Goal: Information Seeking & Learning: Learn about a topic

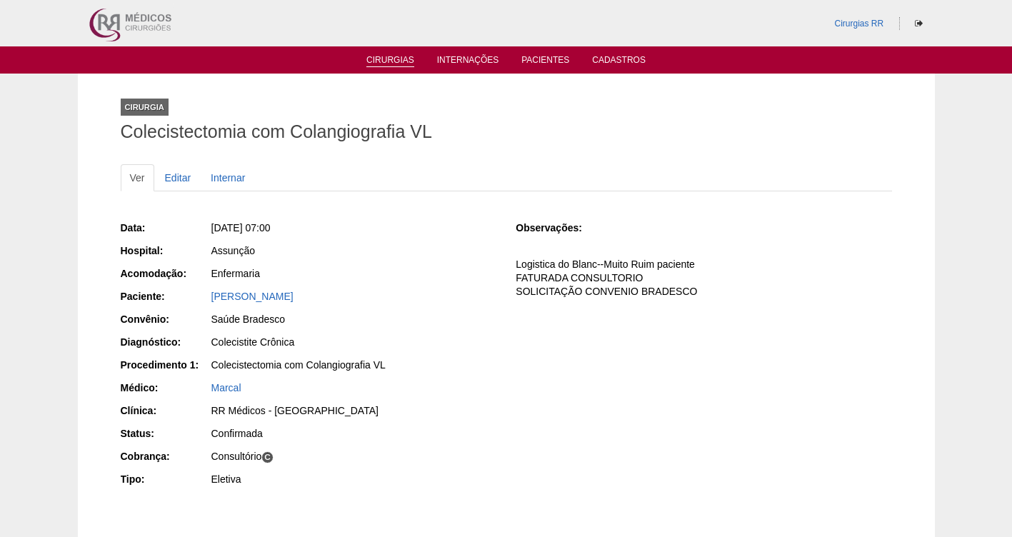
click at [387, 66] on link "Cirurgias" at bounding box center [390, 61] width 48 height 12
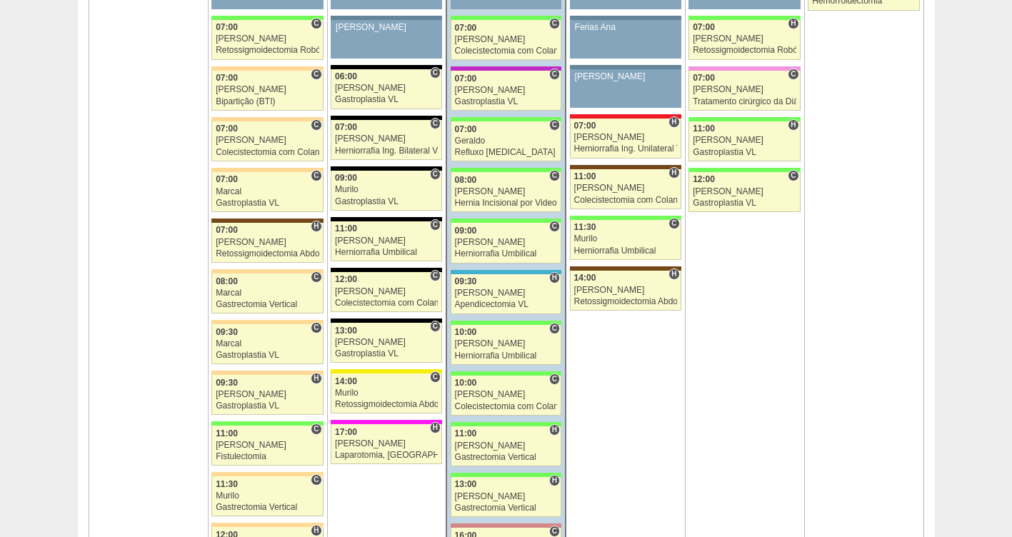
scroll to position [943, 0]
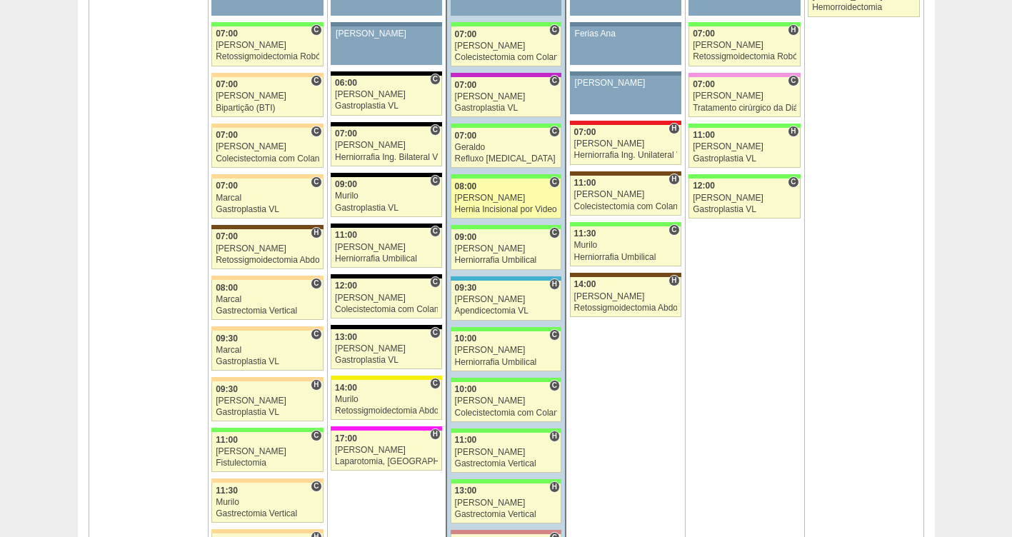
click at [506, 205] on div "Hernia Incisional por Video" at bounding box center [506, 209] width 103 height 9
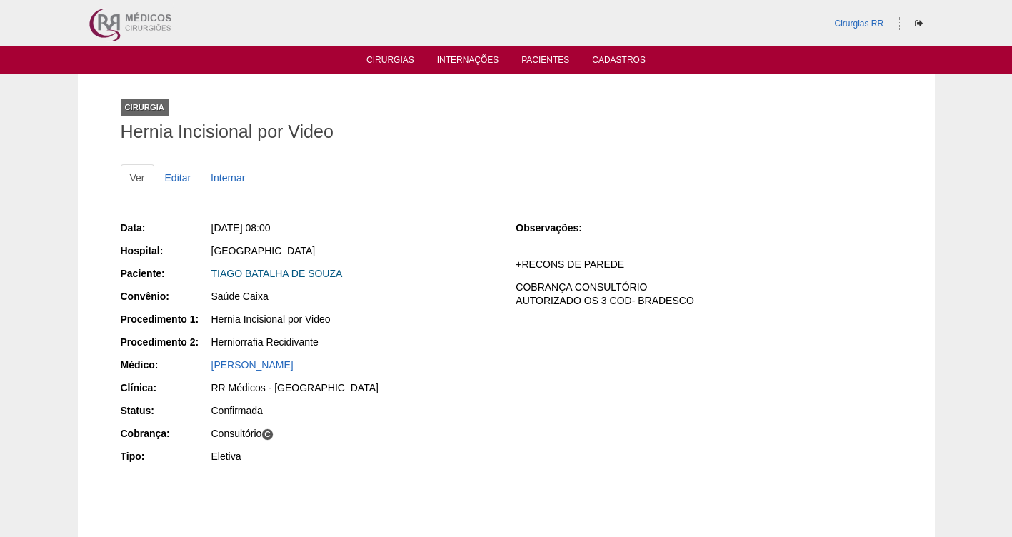
click at [267, 274] on link "TIAGO BATALHA DE SOUZA" at bounding box center [276, 273] width 131 height 11
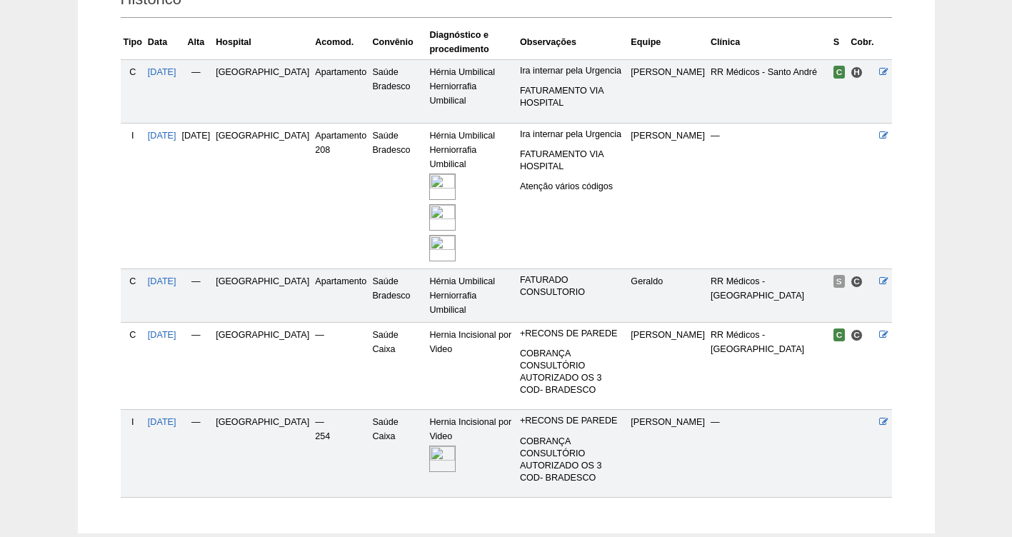
scroll to position [371, 0]
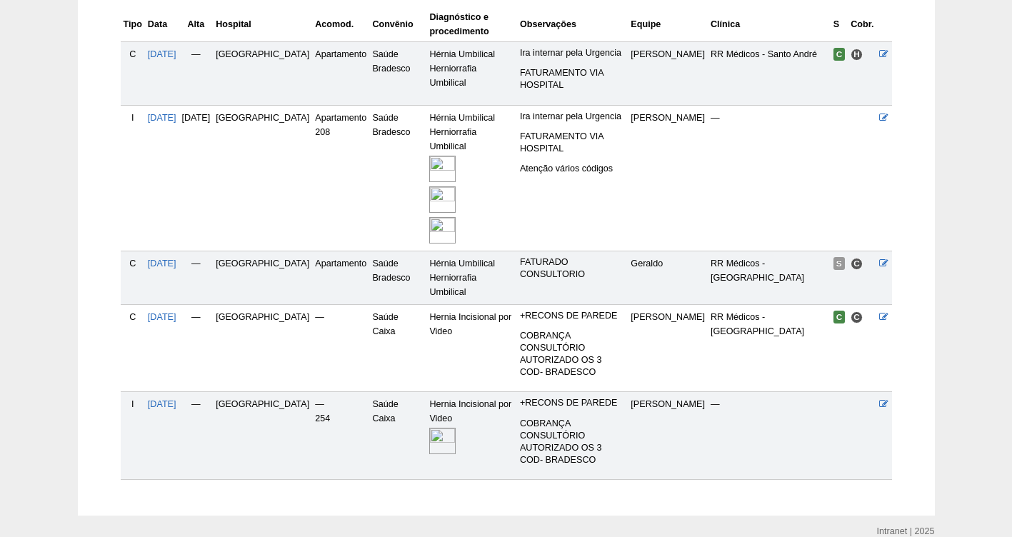
click at [431, 428] on img at bounding box center [442, 441] width 26 height 26
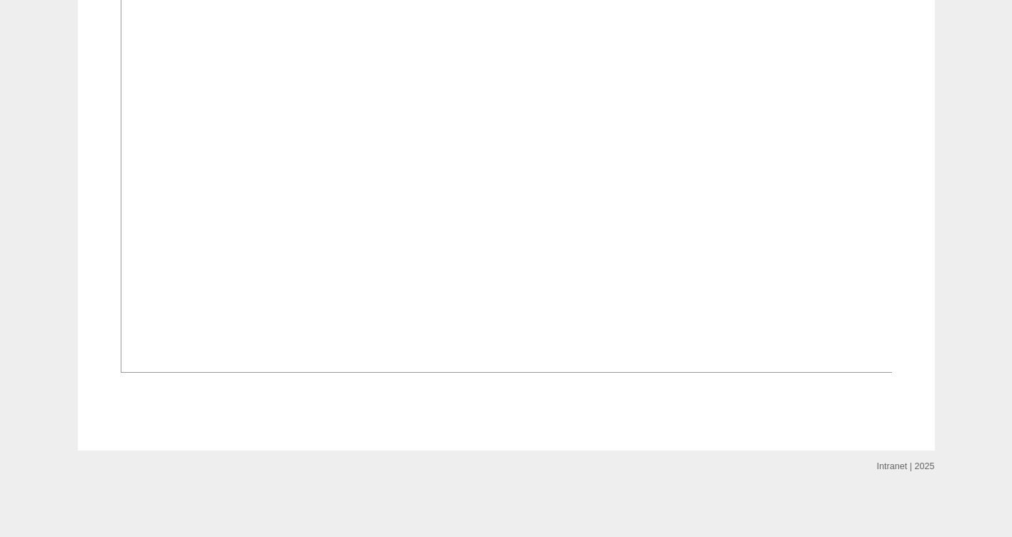
scroll to position [943, 0]
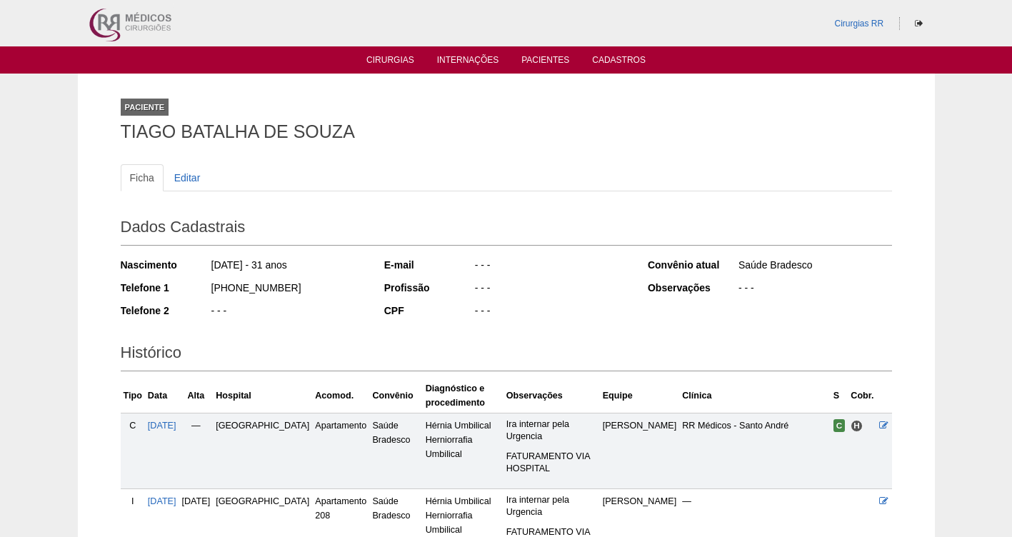
scroll to position [371, 0]
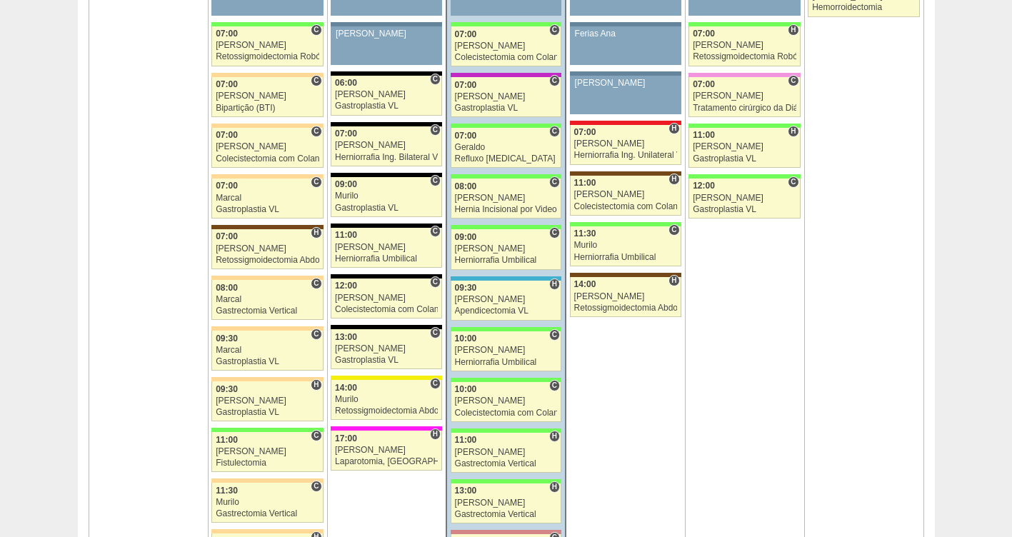
scroll to position [943, 0]
click at [476, 397] on div "[PERSON_NAME]" at bounding box center [506, 400] width 103 height 9
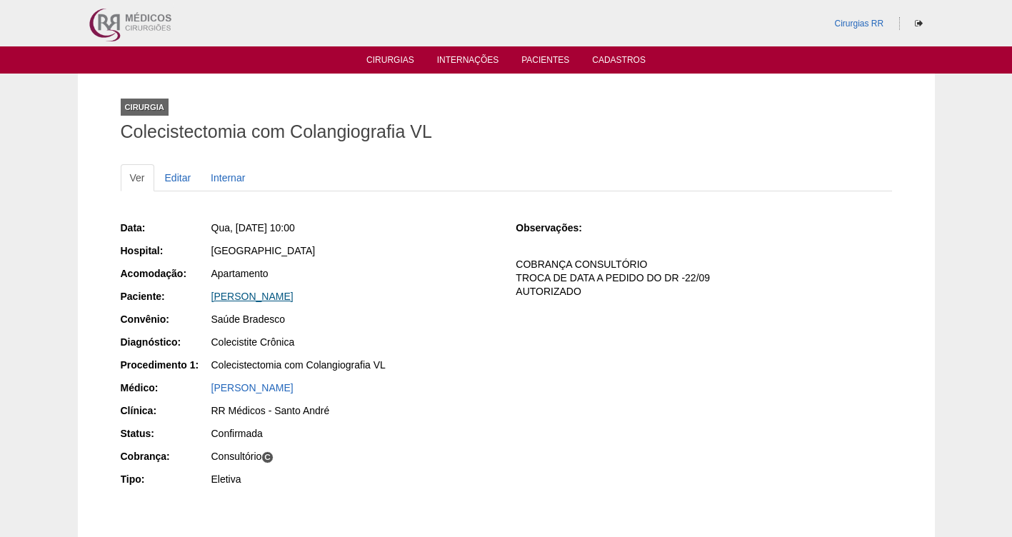
click at [253, 293] on link "[PERSON_NAME]" at bounding box center [252, 296] width 82 height 11
click at [254, 298] on link "[PERSON_NAME]" at bounding box center [252, 296] width 82 height 11
click at [265, 293] on link "[PERSON_NAME]" at bounding box center [252, 296] width 82 height 11
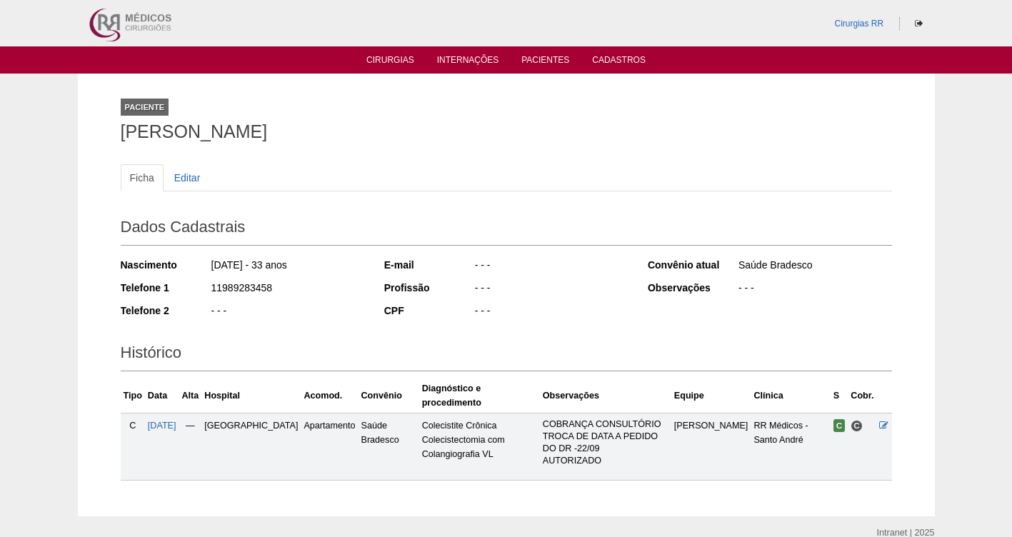
click at [163, 416] on td "[DATE]" at bounding box center [162, 446] width 34 height 67
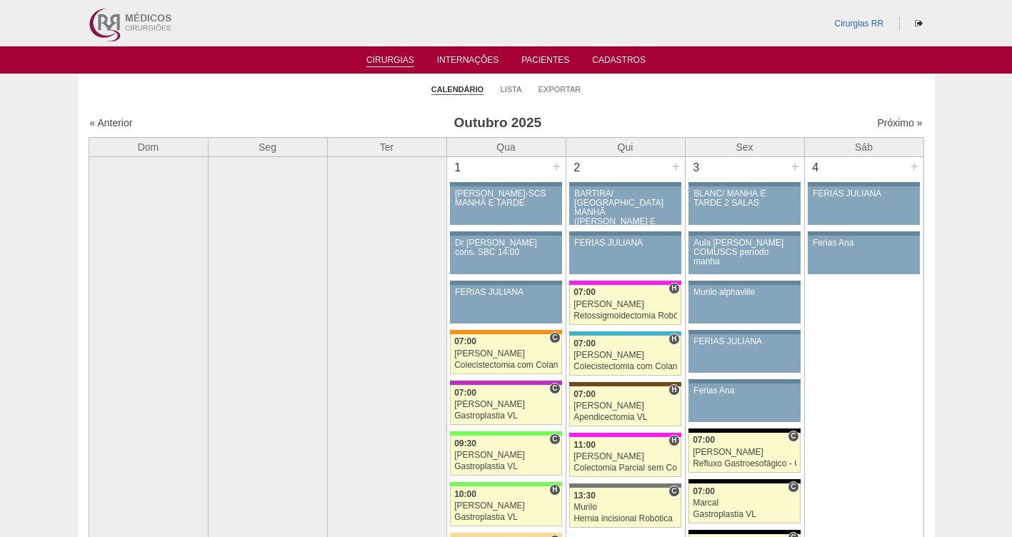
scroll to position [943, 0]
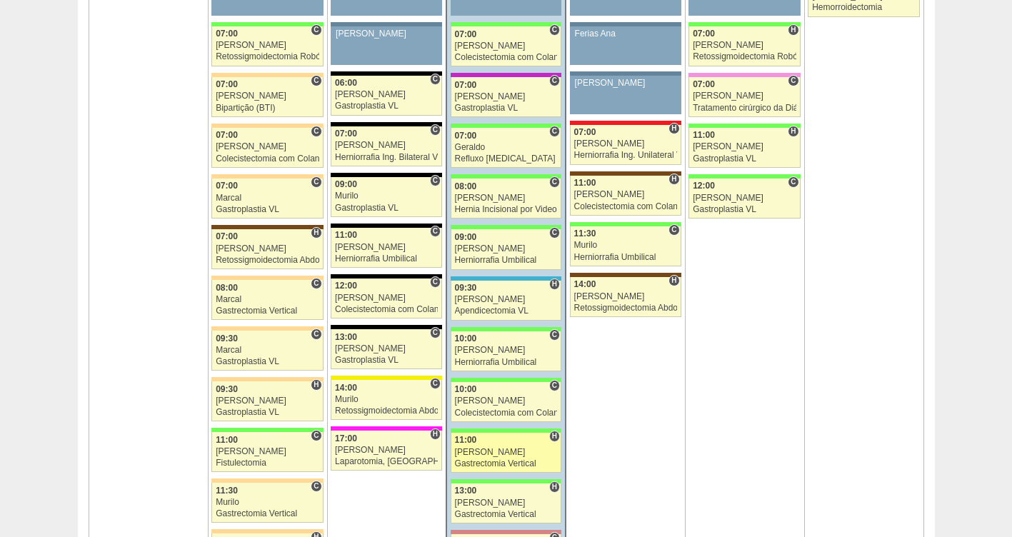
click at [490, 451] on div "[PERSON_NAME]" at bounding box center [506, 452] width 103 height 9
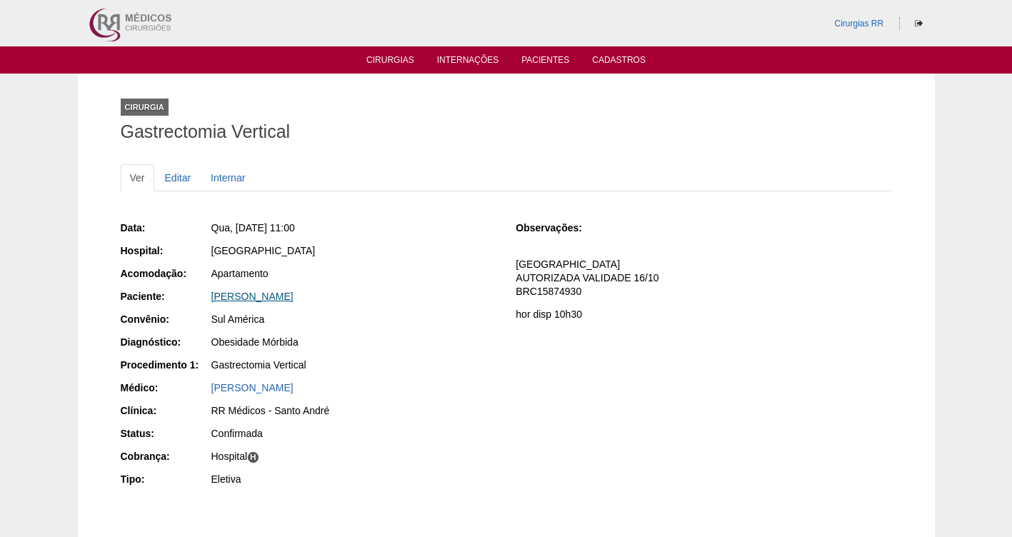
click at [245, 297] on link "[PERSON_NAME]" at bounding box center [252, 296] width 82 height 11
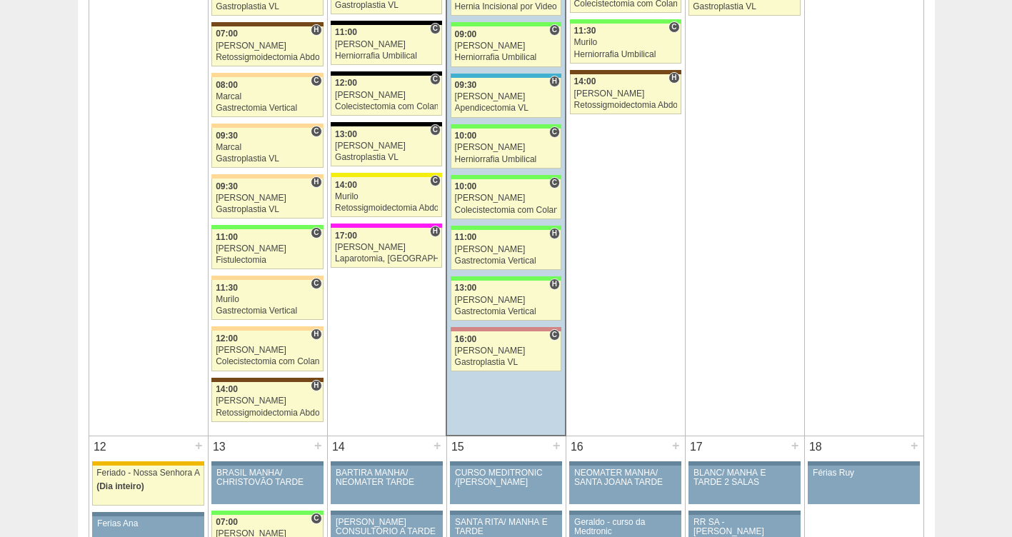
scroll to position [1234, 0]
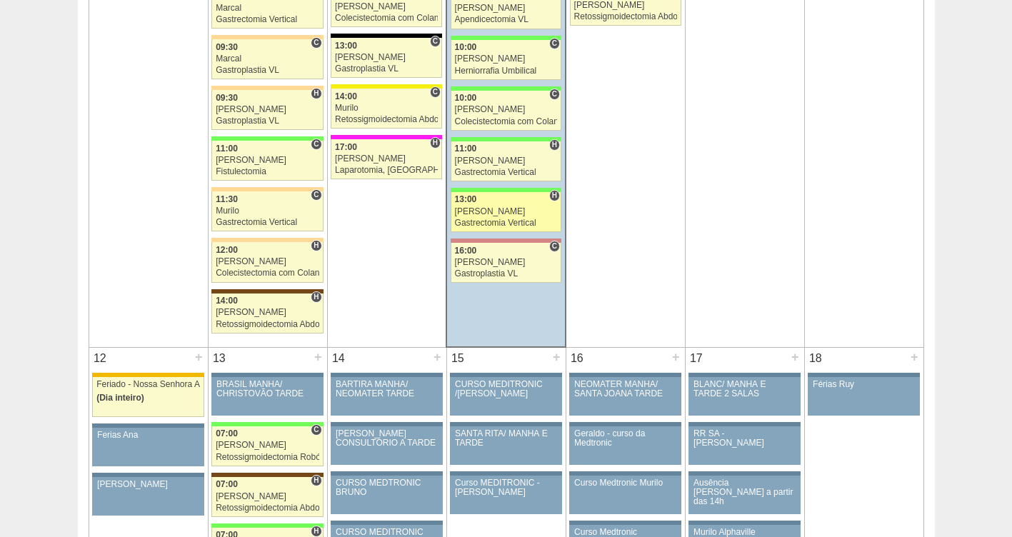
click at [499, 217] on link "89175 Felipe Rossi H 13:00 Felipe Rossi Gastrectomia Vertical Hospital Brasil R…" at bounding box center [506, 212] width 111 height 40
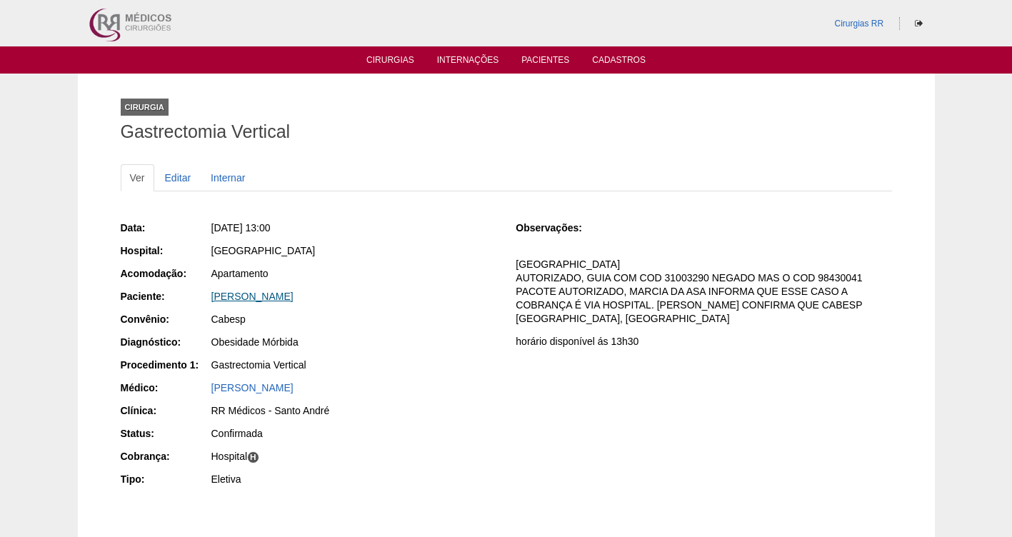
click at [286, 299] on link "[PERSON_NAME]" at bounding box center [252, 296] width 82 height 11
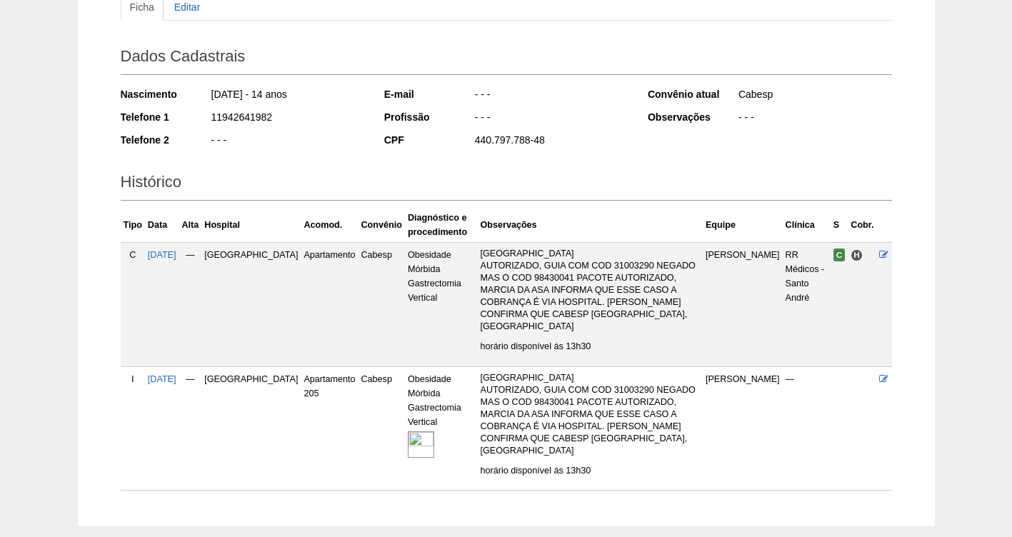
scroll to position [196, 0]
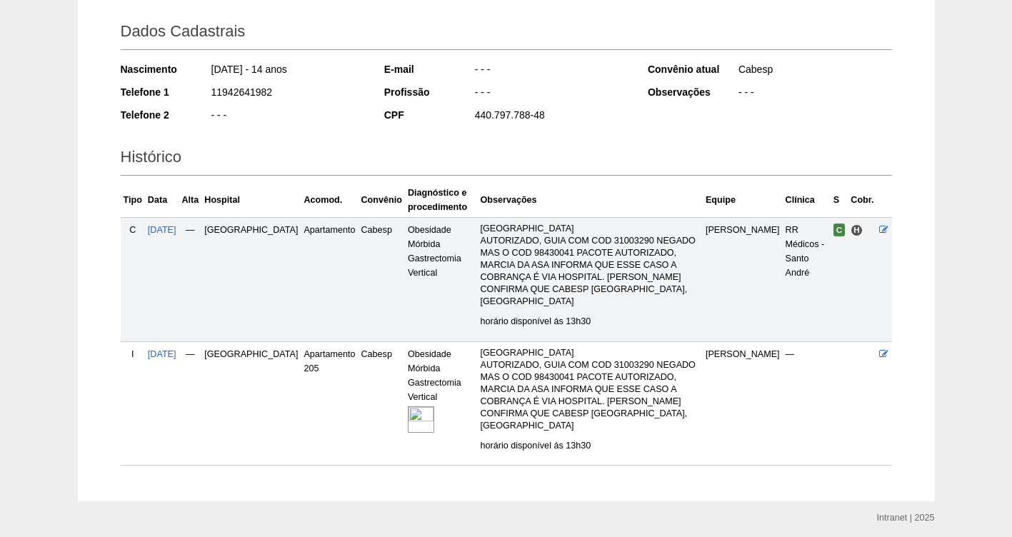
click at [408, 406] on img at bounding box center [421, 419] width 26 height 26
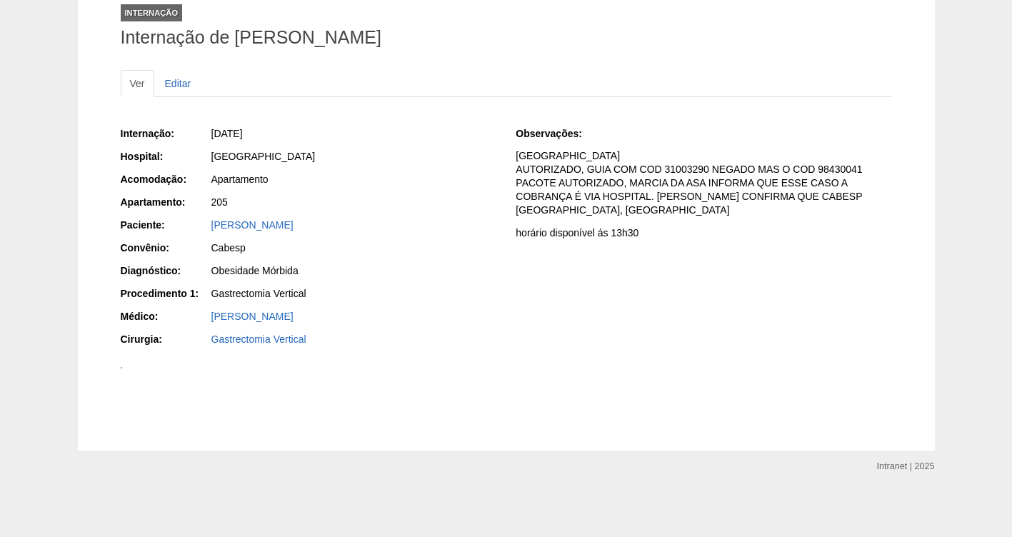
scroll to position [107, 0]
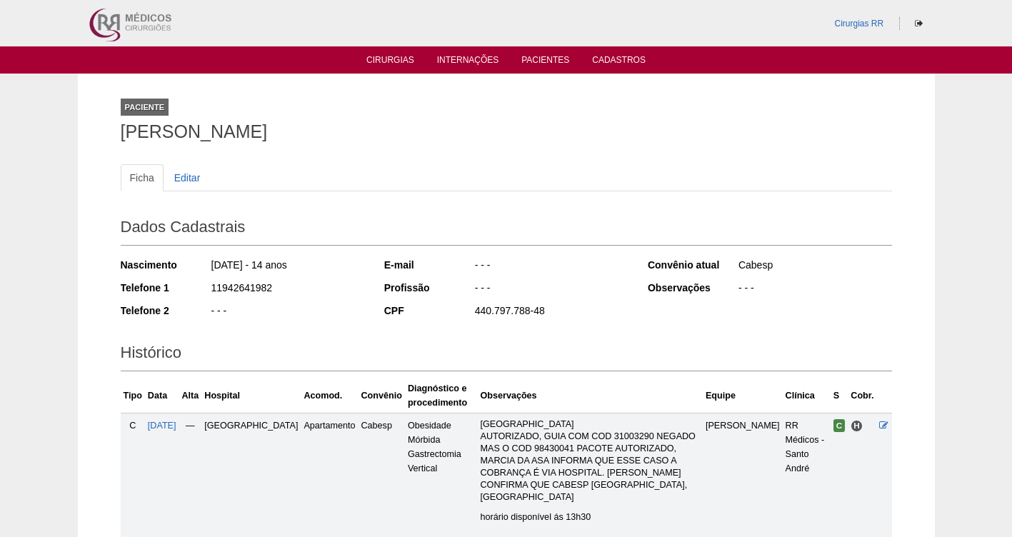
scroll to position [196, 0]
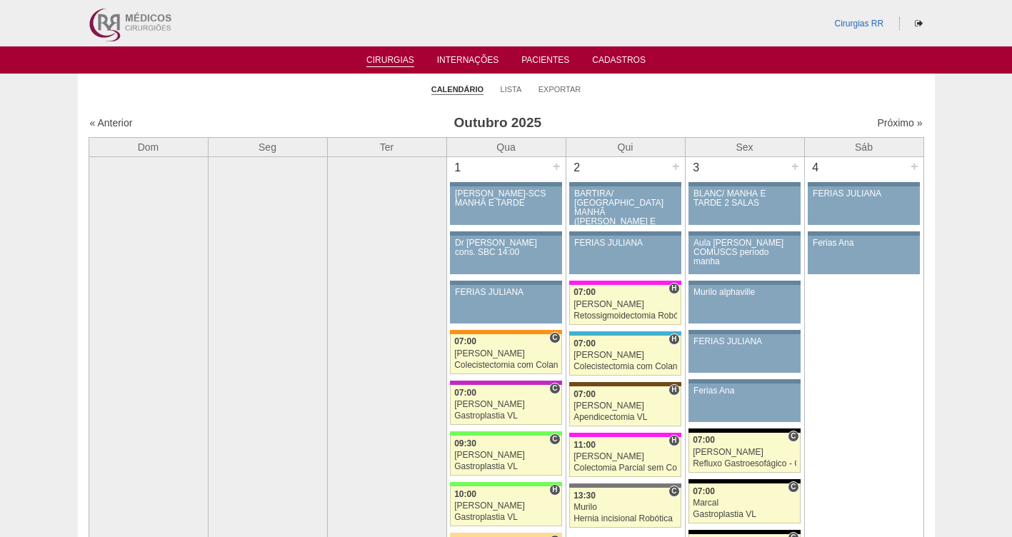
scroll to position [1234, 0]
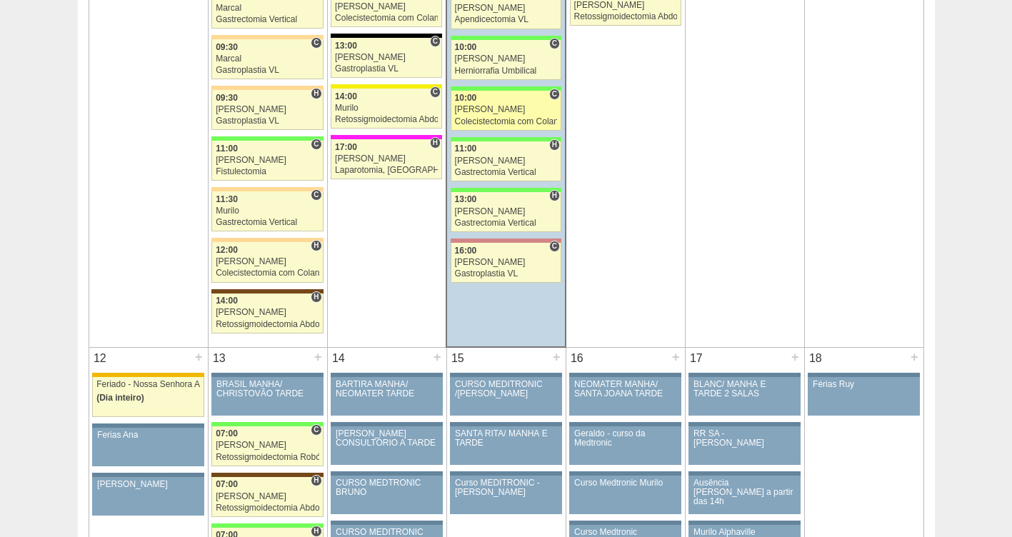
click at [481, 109] on div "[PERSON_NAME]" at bounding box center [506, 109] width 103 height 9
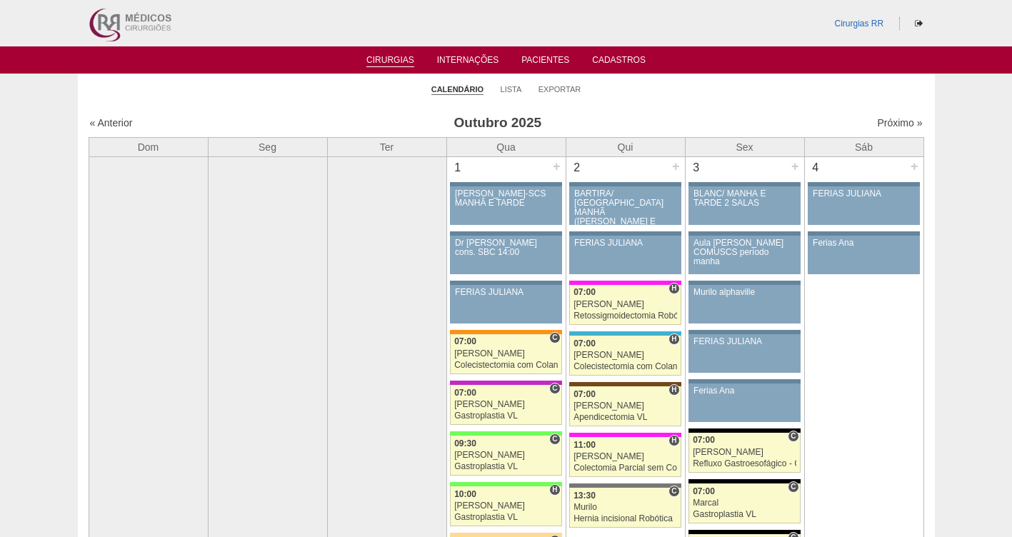
scroll to position [1234, 0]
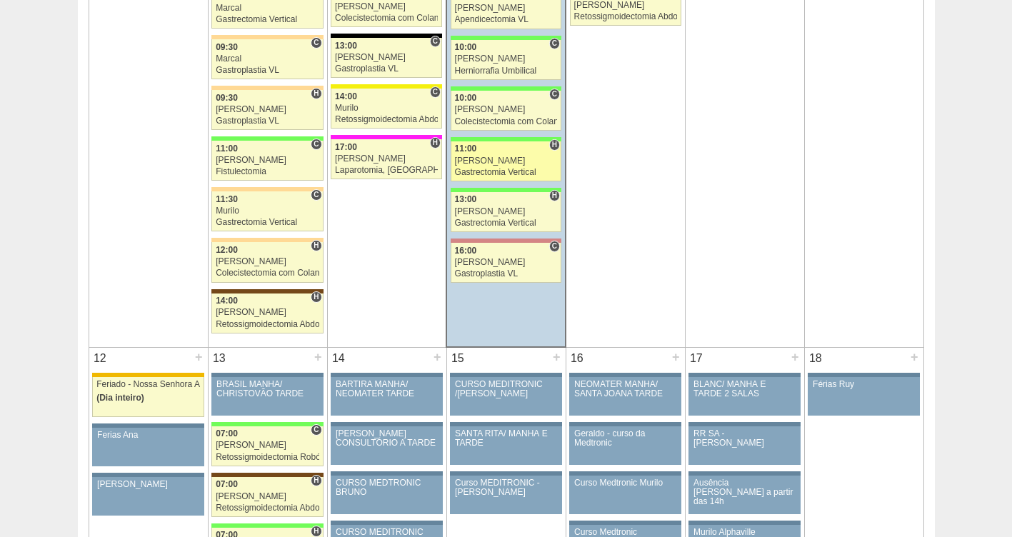
click at [496, 154] on link "89225 Paulo Regina H 11:00 Paulo Regina Gastrectomia Vertical Hospital Brasil R…" at bounding box center [506, 161] width 111 height 40
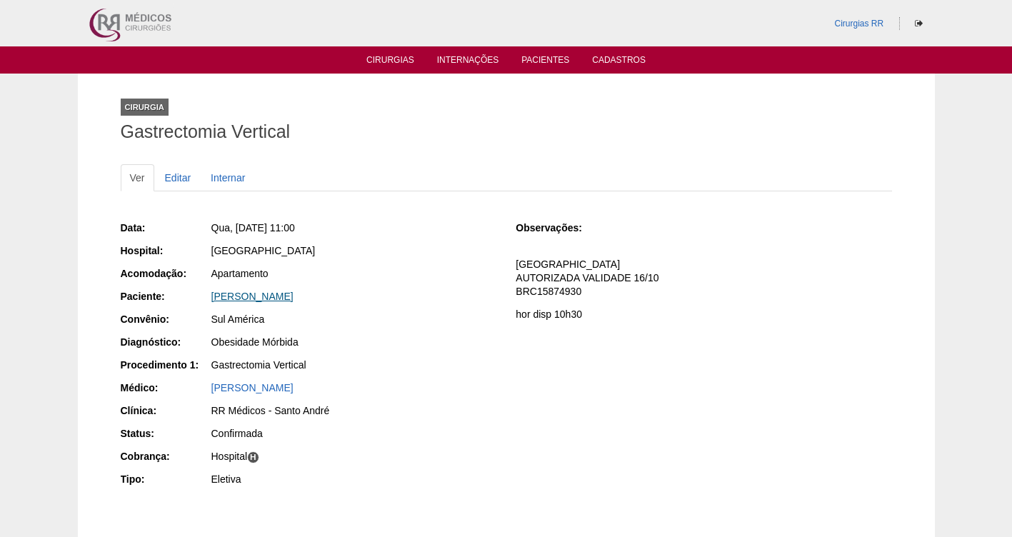
click at [246, 294] on link "[PERSON_NAME]" at bounding box center [252, 296] width 82 height 11
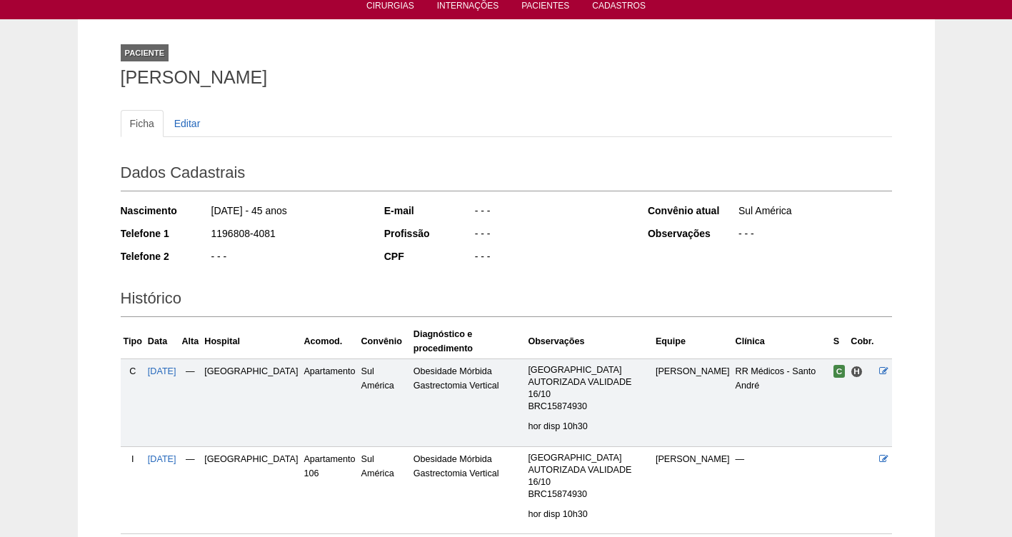
scroll to position [135, 0]
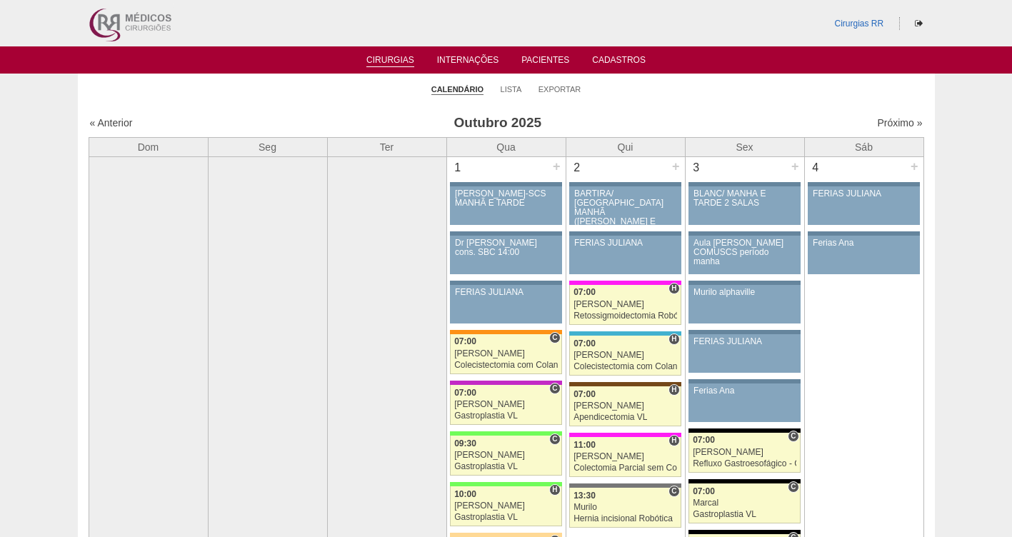
scroll to position [1234, 0]
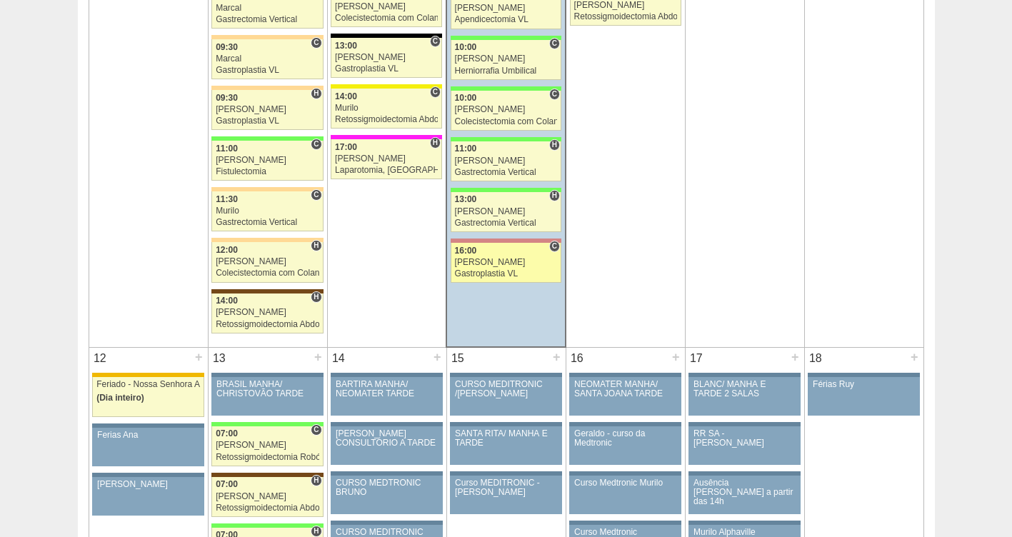
click at [531, 259] on div "[PERSON_NAME]" at bounding box center [506, 262] width 103 height 9
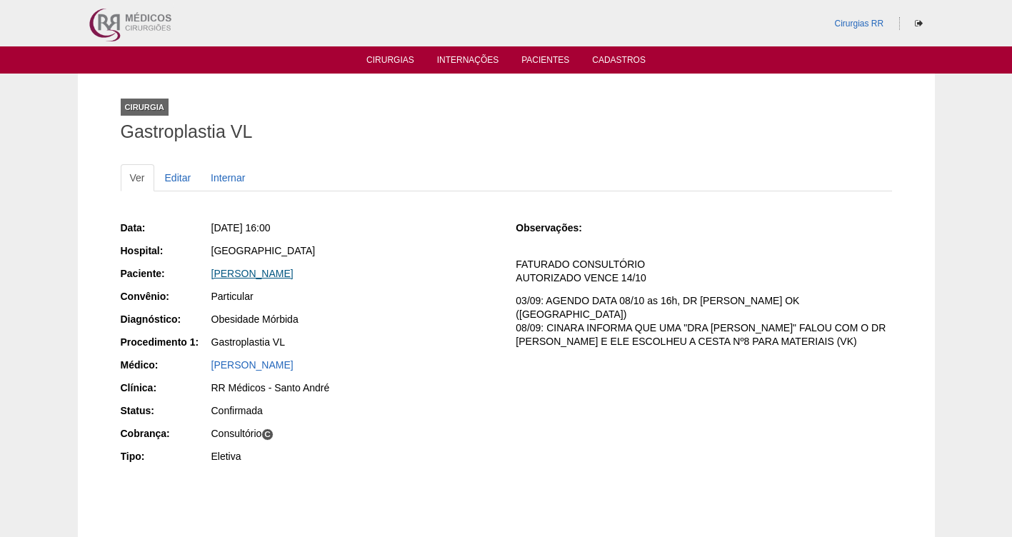
click at [279, 276] on link "[PERSON_NAME]" at bounding box center [252, 273] width 82 height 11
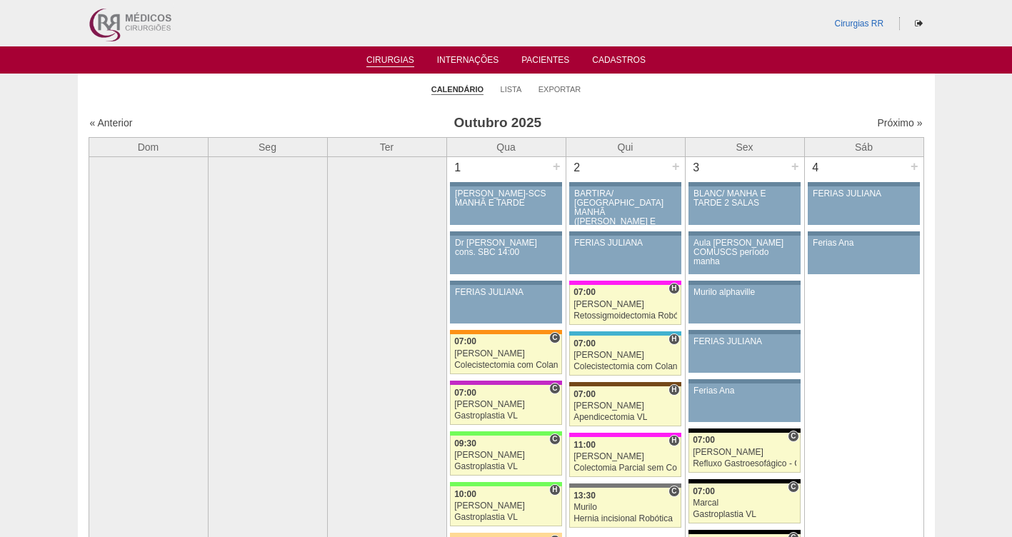
scroll to position [1234, 0]
